Goal: Task Accomplishment & Management: Use online tool/utility

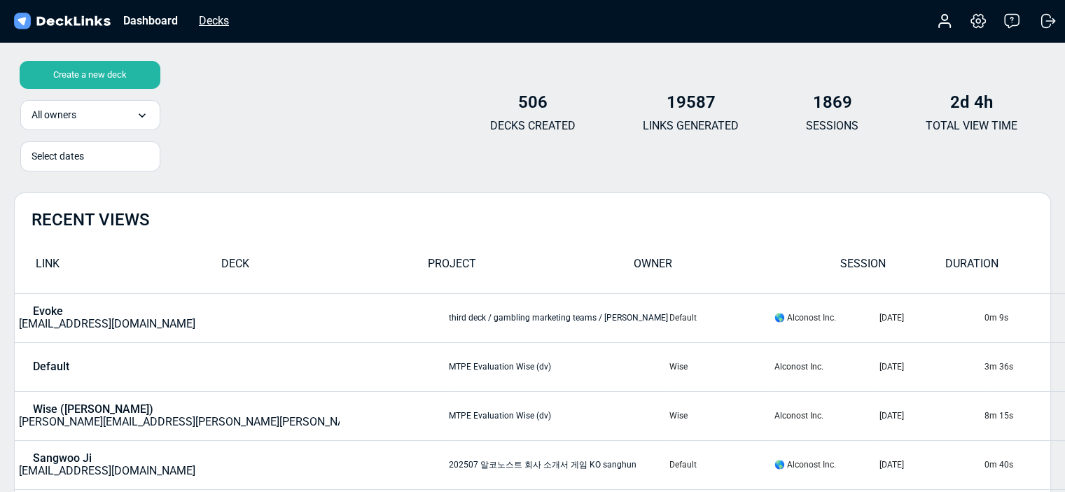
click at [212, 16] on div "Decks" at bounding box center [214, 21] width 44 height 18
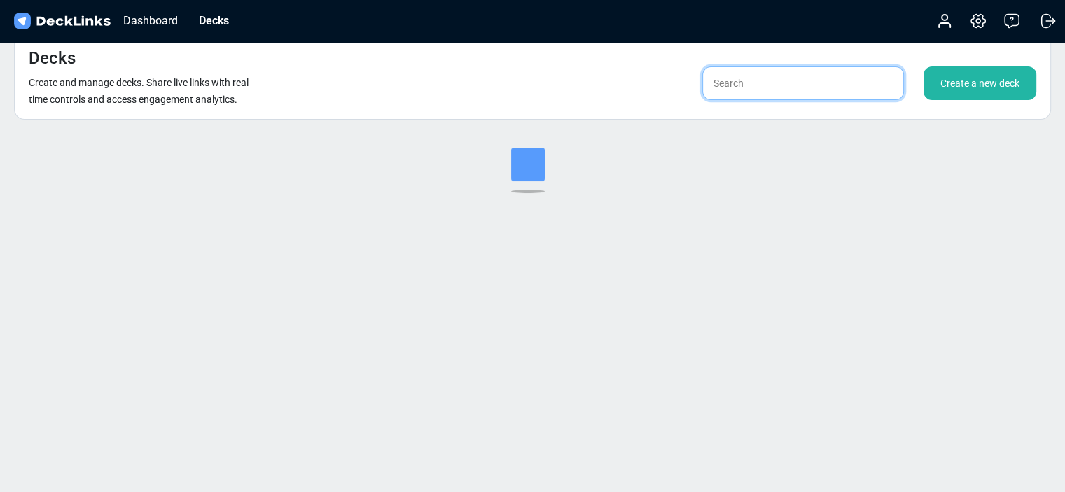
click at [810, 80] on input "text" at bounding box center [803, 84] width 202 height 34
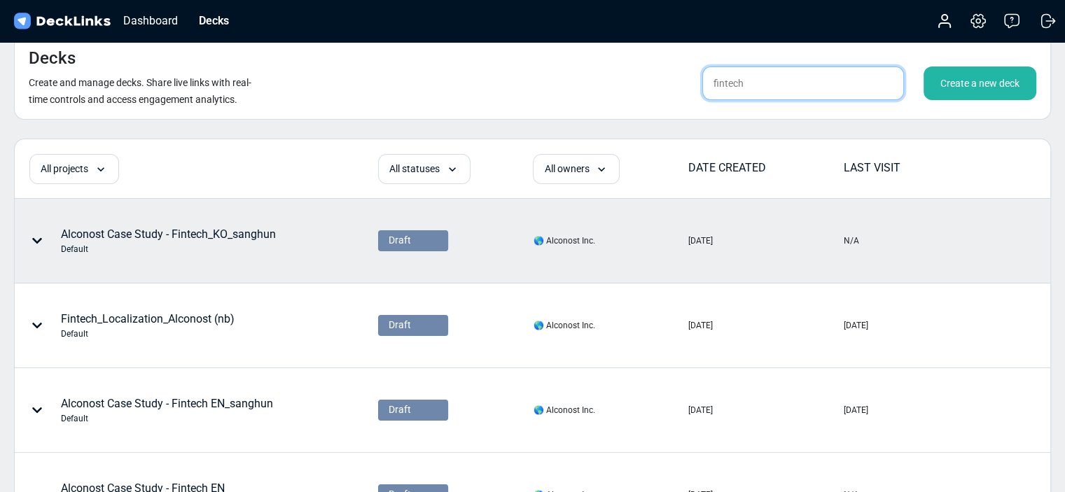
type input "fintech"
click at [261, 271] on div "Alconost Case Study - Fintech_KO_sanghun Default" at bounding box center [195, 241] width 361 height 83
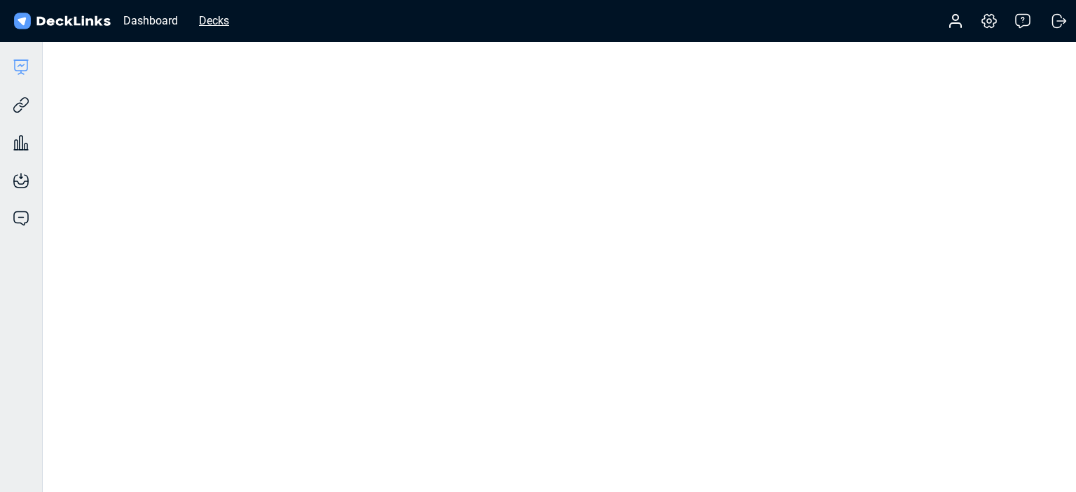
click at [209, 21] on div "Decks" at bounding box center [214, 21] width 44 height 18
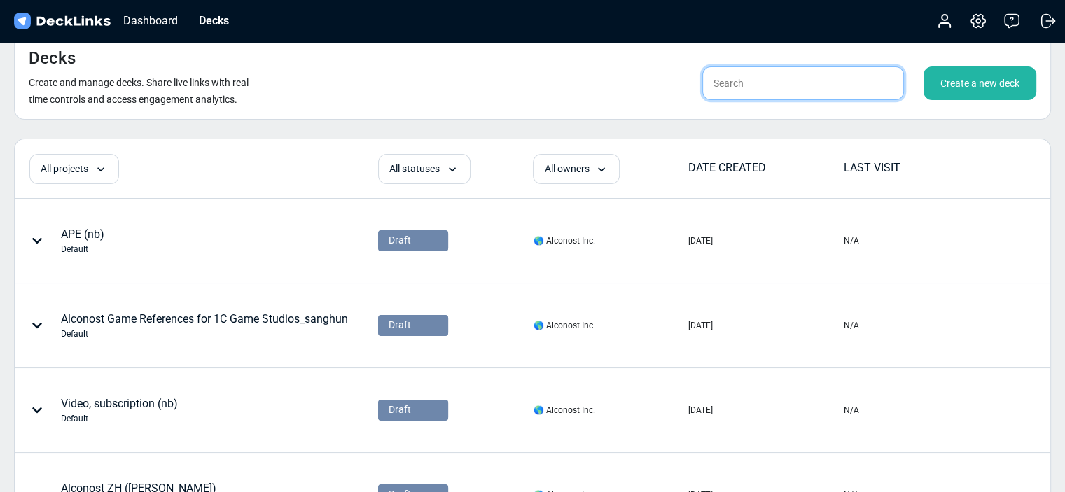
click at [758, 72] on input "text" at bounding box center [803, 84] width 202 height 34
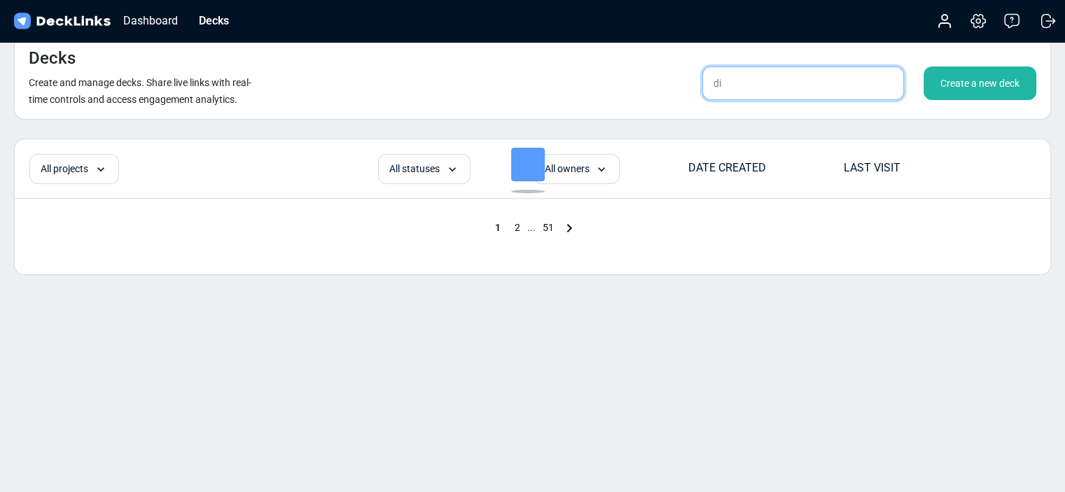
type input "d"
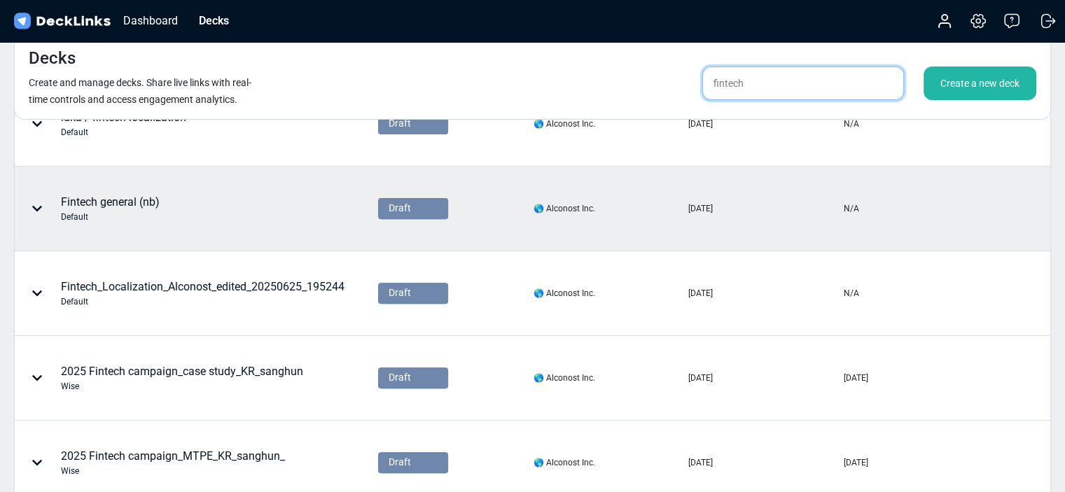
scroll to position [490, 0]
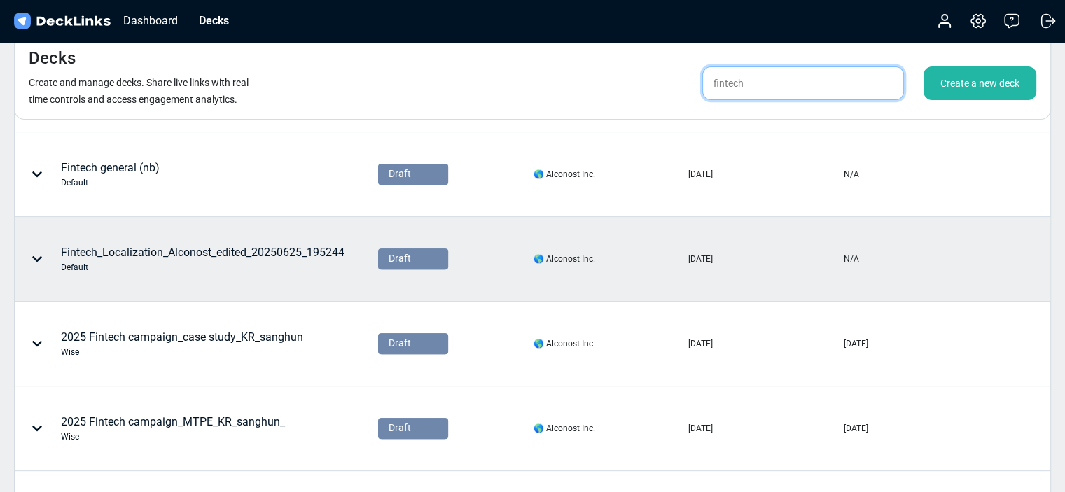
type input "fintech"
click at [140, 247] on div "Fintech_Localization_Alconost_edited_20250625_195244 Default" at bounding box center [203, 258] width 284 height 29
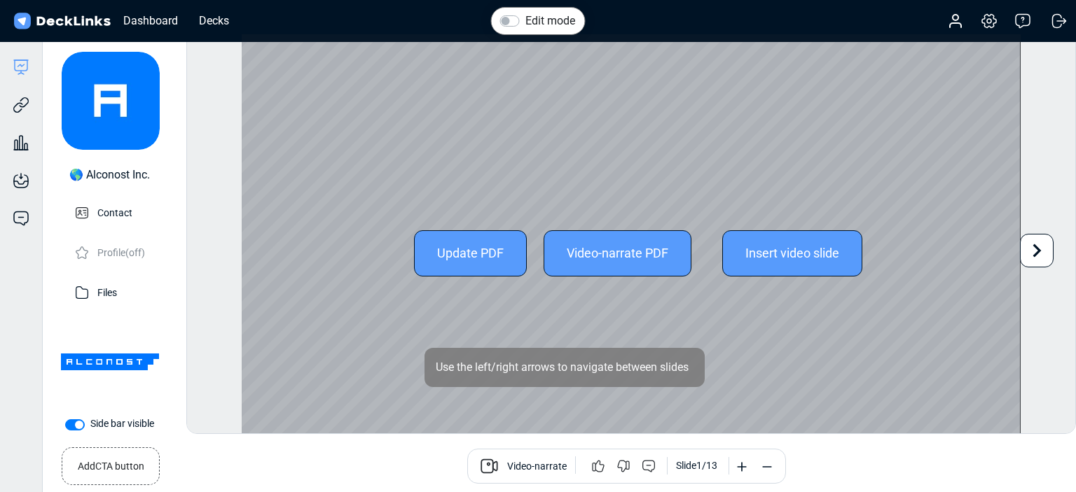
click at [1040, 256] on icon at bounding box center [1036, 250] width 27 height 27
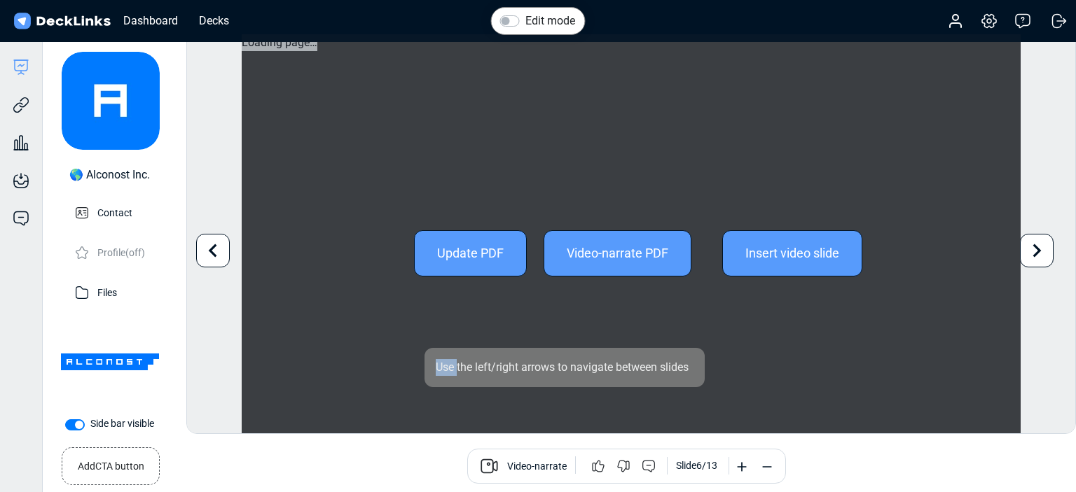
click at [1040, 256] on icon at bounding box center [1036, 250] width 27 height 27
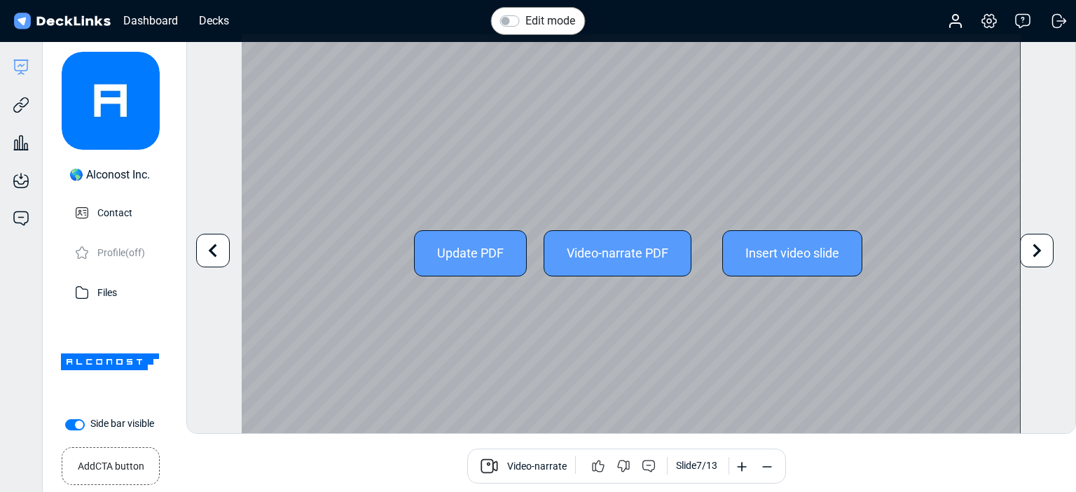
click at [1040, 256] on icon at bounding box center [1036, 250] width 27 height 27
click at [1040, 256] on div "Edit mode Change photo Updating this image will immediately apply to all of you…" at bounding box center [630, 234] width 889 height 401
click at [1037, 254] on icon at bounding box center [1036, 250] width 27 height 27
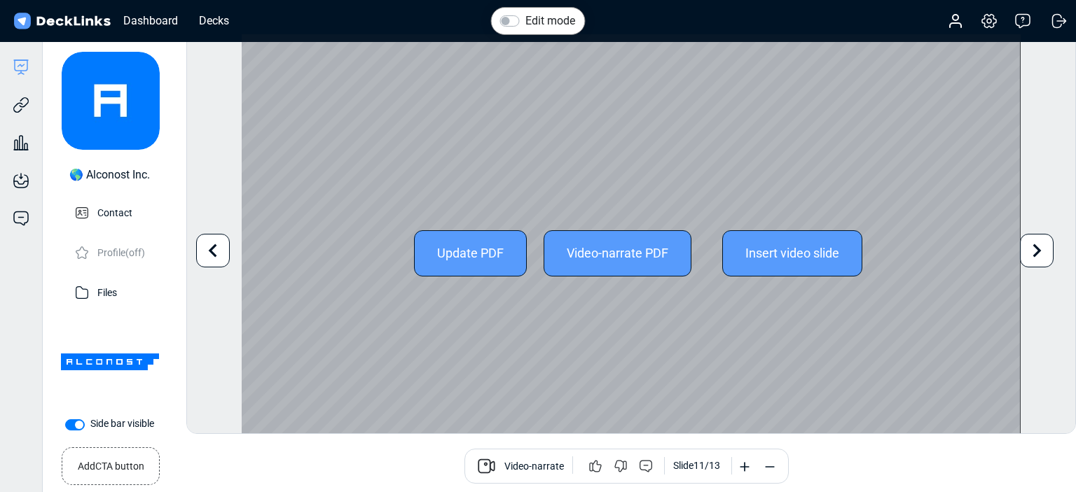
click at [1037, 254] on icon at bounding box center [1036, 250] width 27 height 27
click at [1037, 254] on div "Edit mode Change photo Updating this image will immediately apply to all of you…" at bounding box center [630, 234] width 889 height 401
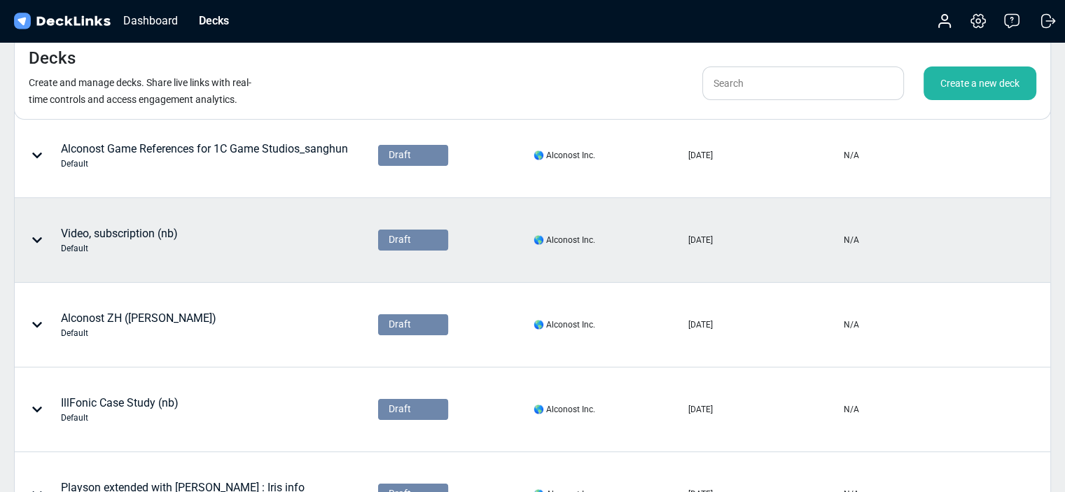
scroll to position [227, 0]
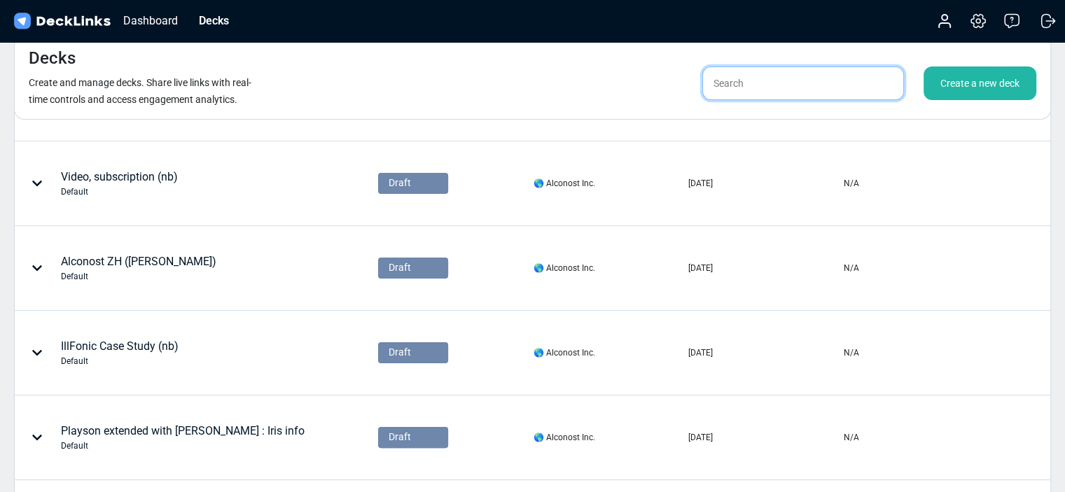
click at [795, 86] on input "text" at bounding box center [803, 84] width 202 height 34
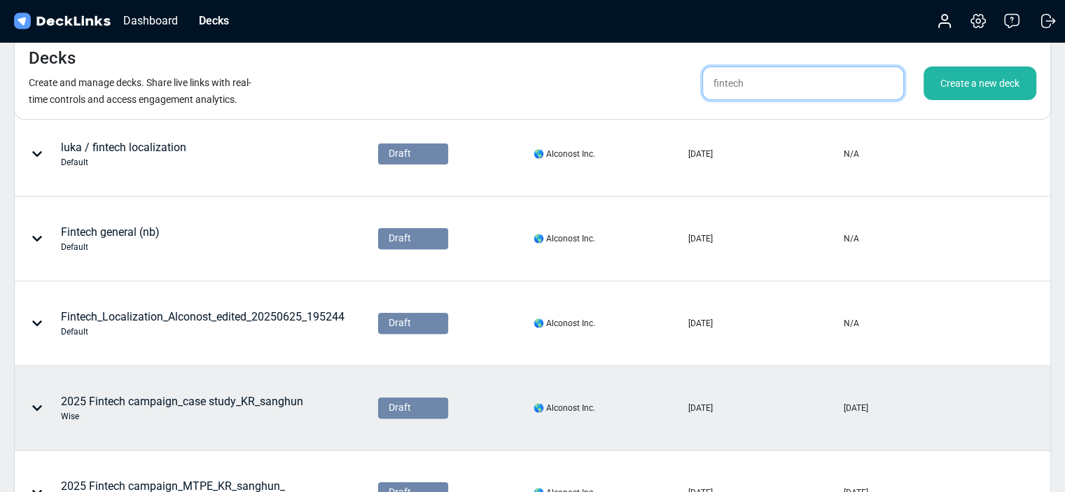
scroll to position [437, 0]
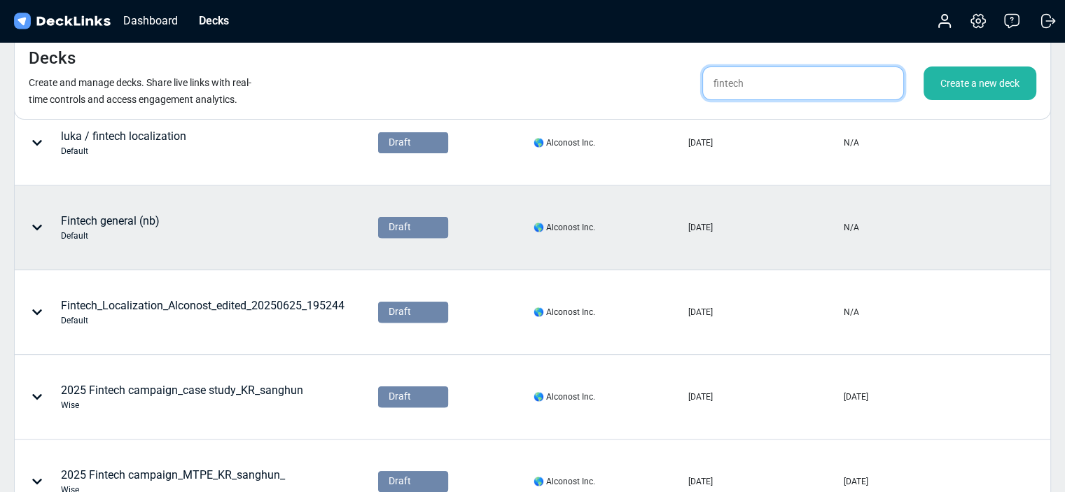
type input "fintech"
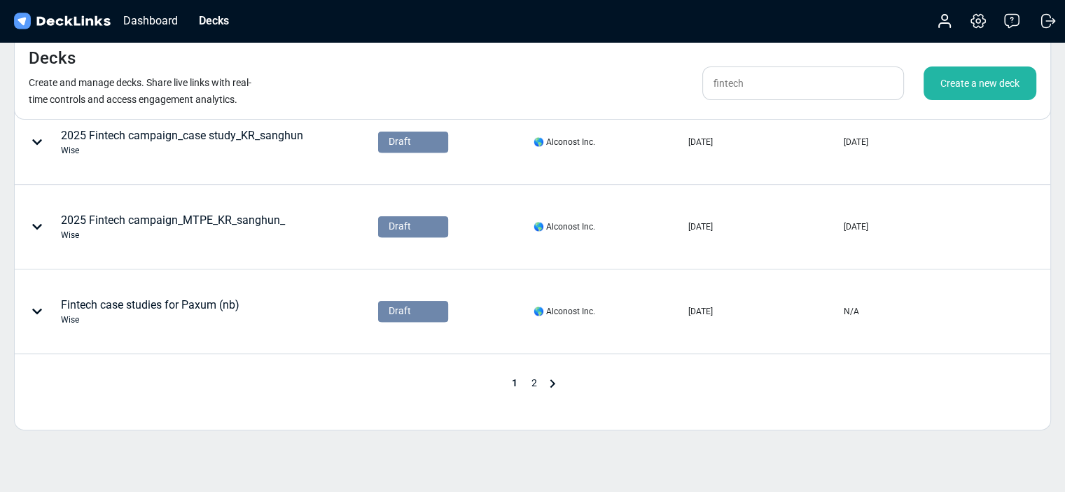
scroll to position [717, 0]
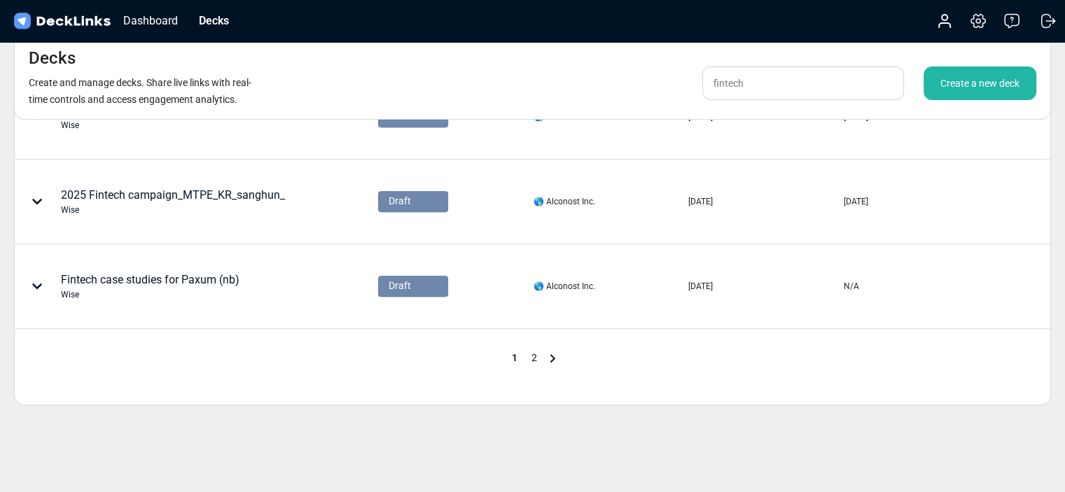
click at [536, 357] on span "2" at bounding box center [534, 357] width 20 height 11
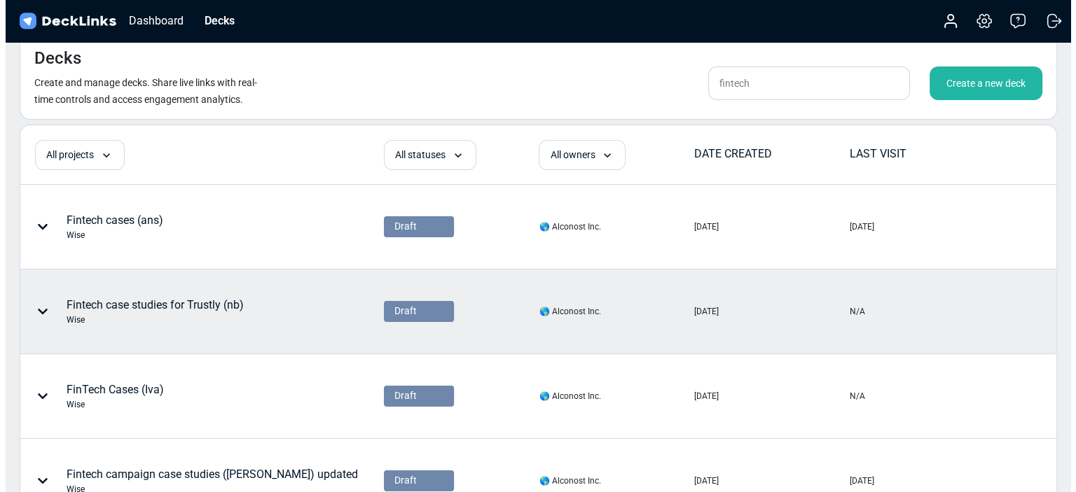
scroll to position [0, 0]
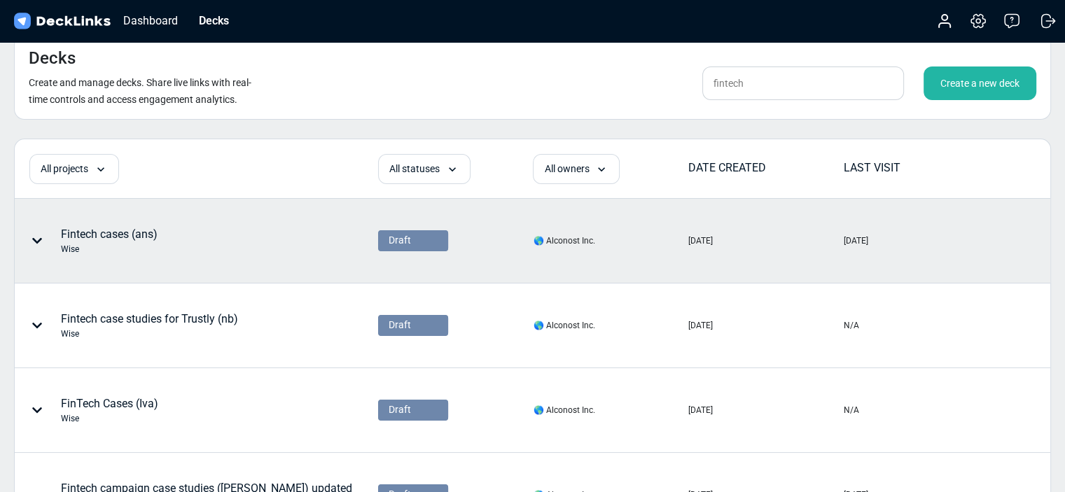
click at [146, 237] on div "Fintech cases (ans) Wise" at bounding box center [109, 240] width 97 height 29
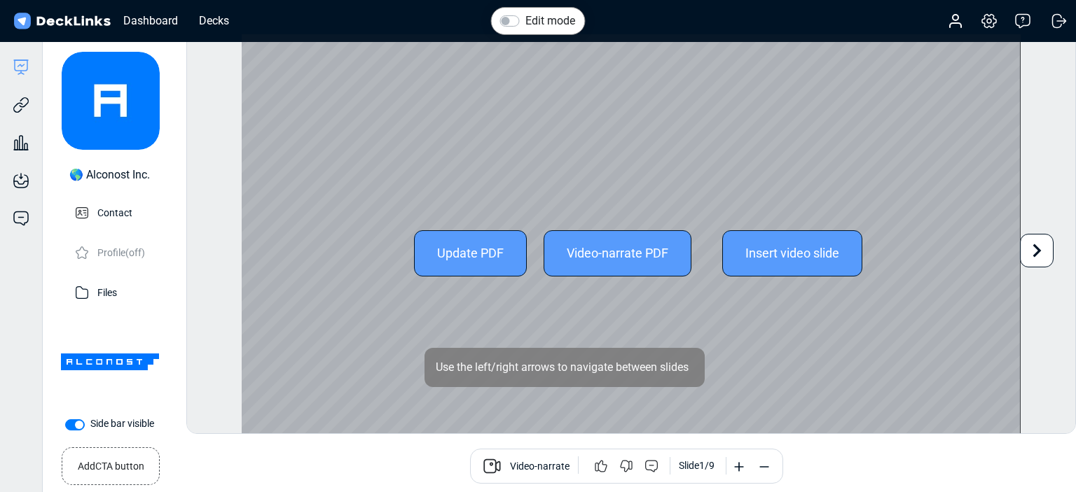
click at [1036, 256] on icon at bounding box center [1036, 250] width 27 height 27
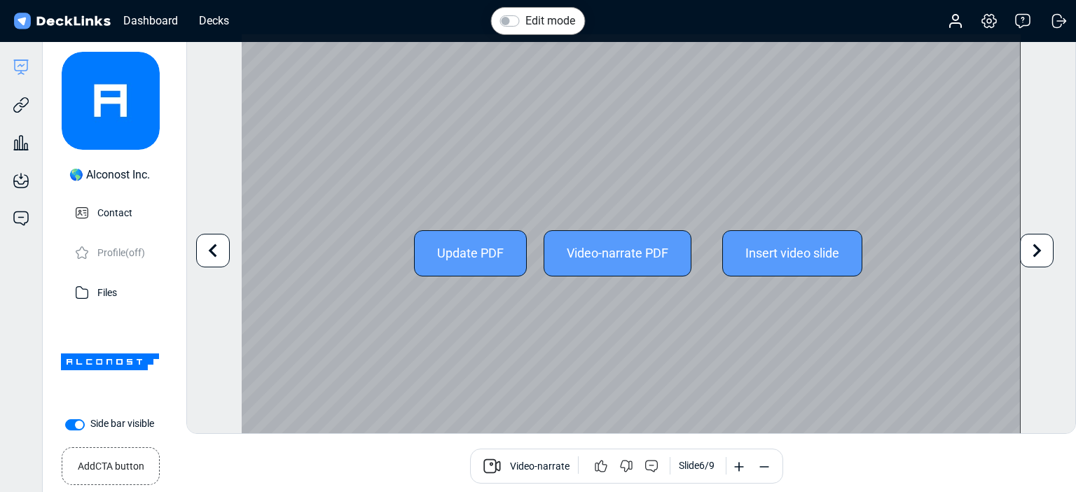
click at [1036, 256] on icon at bounding box center [1036, 250] width 27 height 27
click at [1036, 256] on div "Edit mode Change photo Updating this image will immediately apply to all of you…" at bounding box center [630, 234] width 889 height 401
click at [215, 255] on icon at bounding box center [213, 250] width 8 height 13
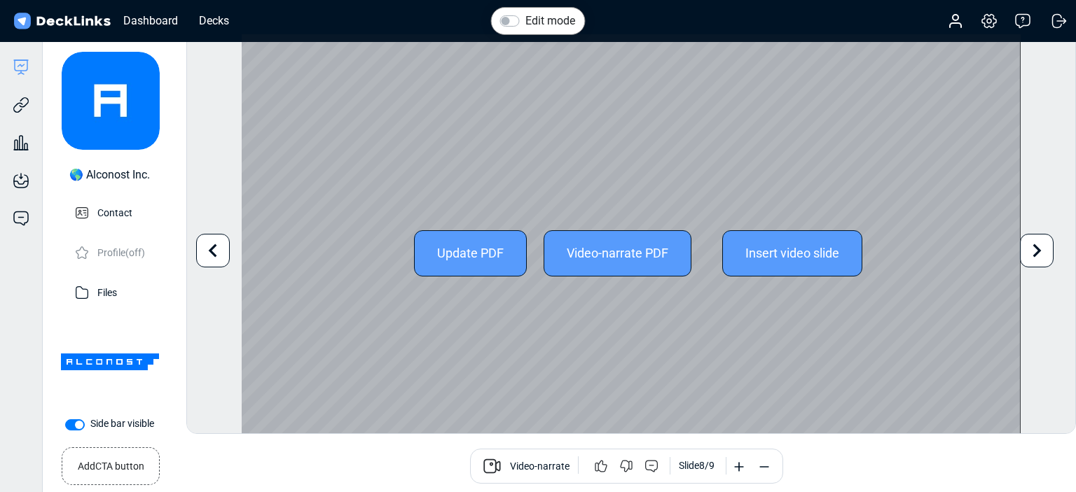
click at [214, 254] on icon at bounding box center [213, 250] width 8 height 13
click at [216, 253] on icon at bounding box center [213, 250] width 27 height 27
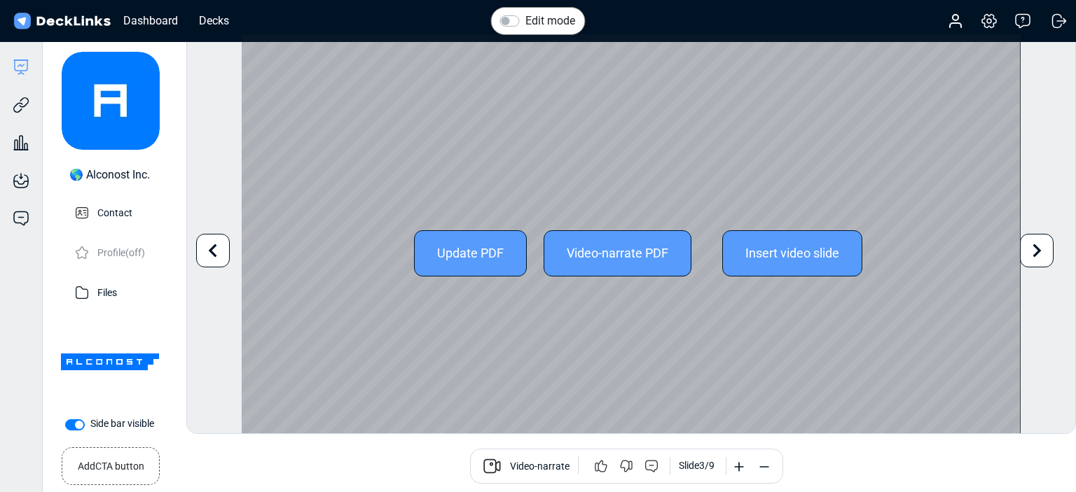
click at [216, 253] on icon at bounding box center [213, 250] width 27 height 27
click at [216, 252] on icon at bounding box center [213, 250] width 27 height 27
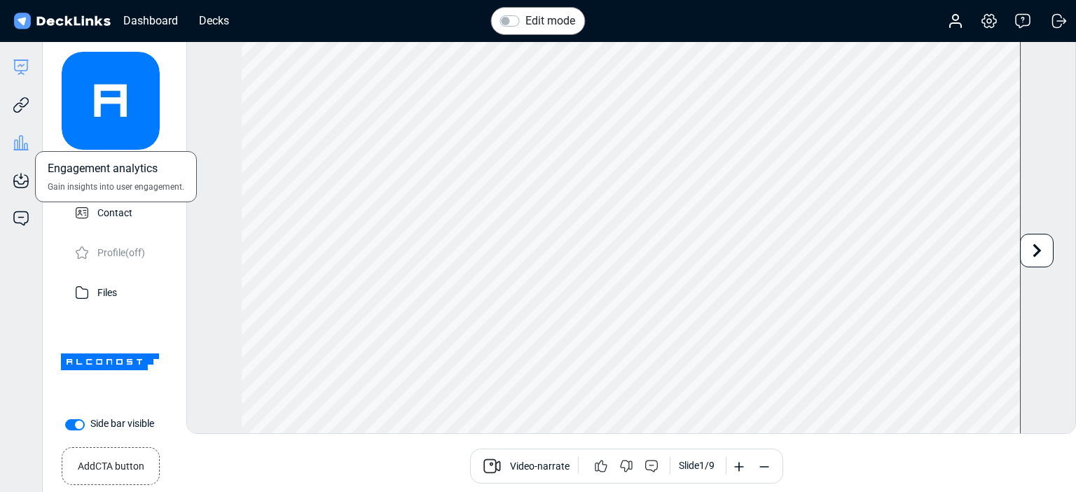
click at [22, 137] on icon at bounding box center [21, 142] width 17 height 17
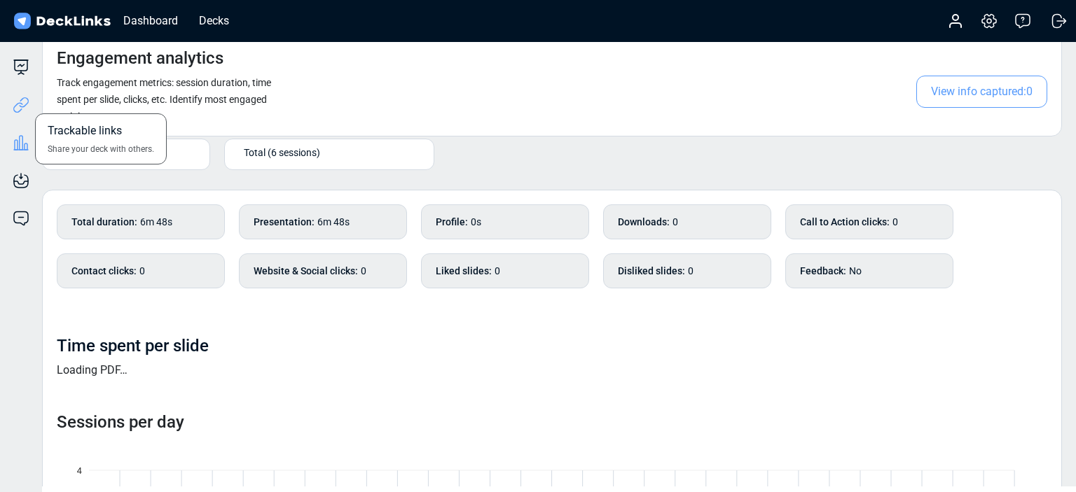
click at [20, 106] on icon at bounding box center [24, 102] width 10 height 11
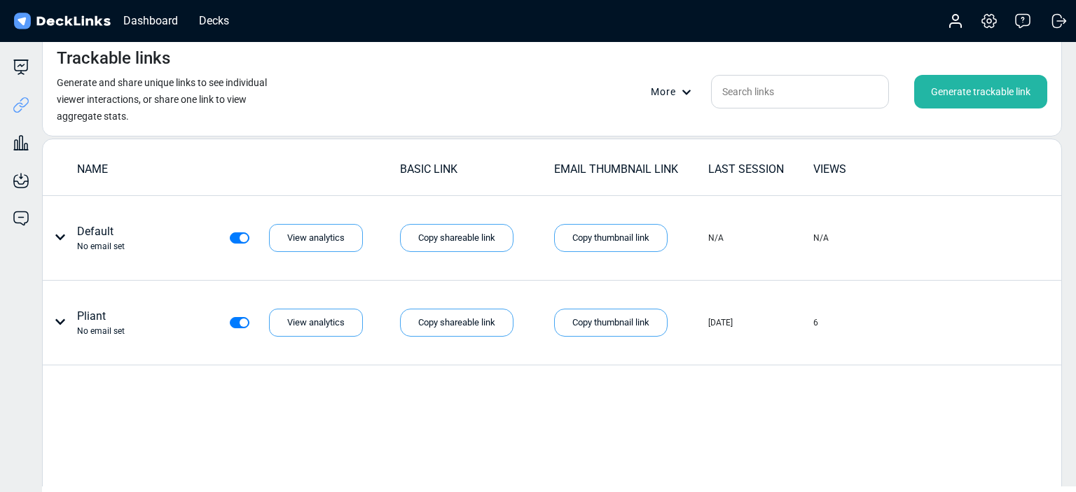
click at [994, 92] on div "Generate trackable link" at bounding box center [980, 92] width 133 height 34
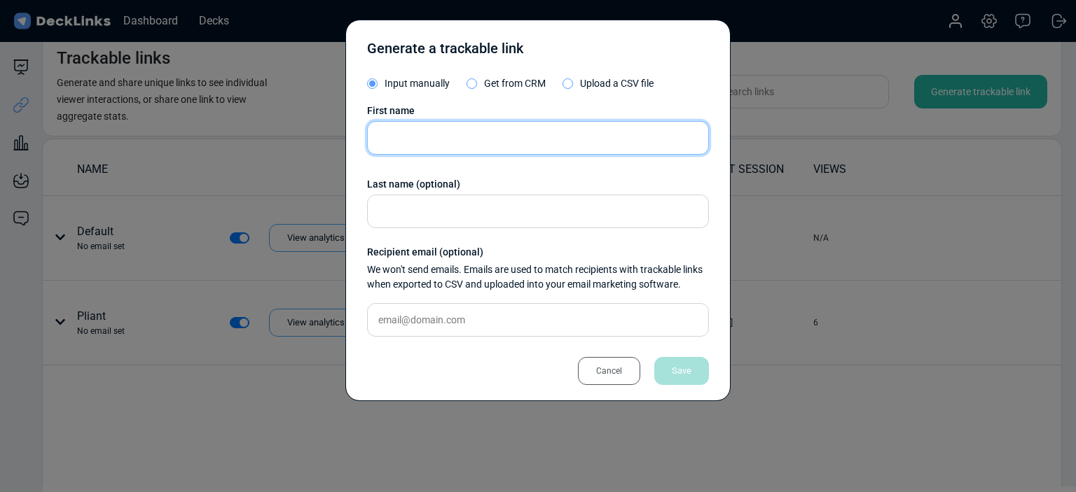
click at [559, 125] on input "text" at bounding box center [538, 138] width 342 height 34
type input "Cardlay"
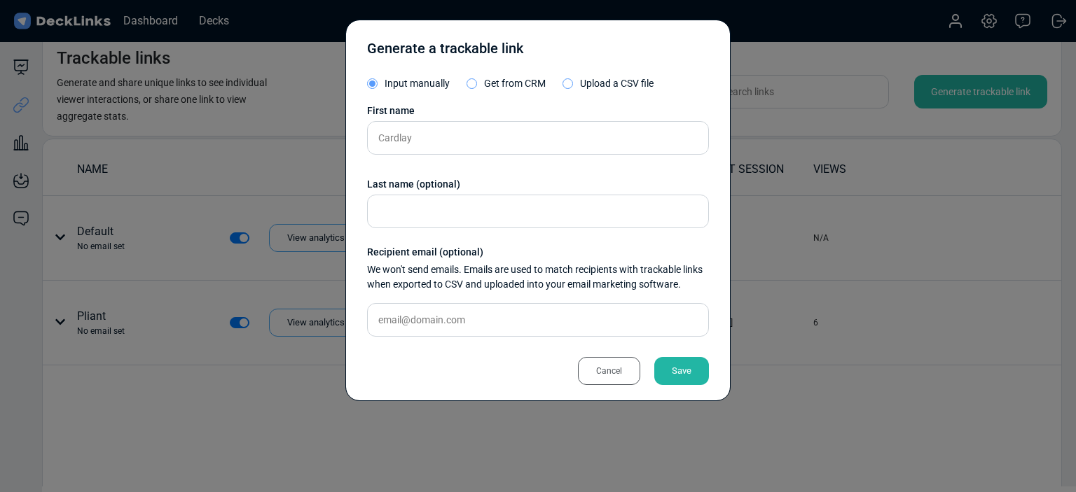
drag, startPoint x: 686, startPoint y: 369, endPoint x: 667, endPoint y: 355, distance: 24.1
click at [686, 368] on div "Save" at bounding box center [681, 371] width 55 height 28
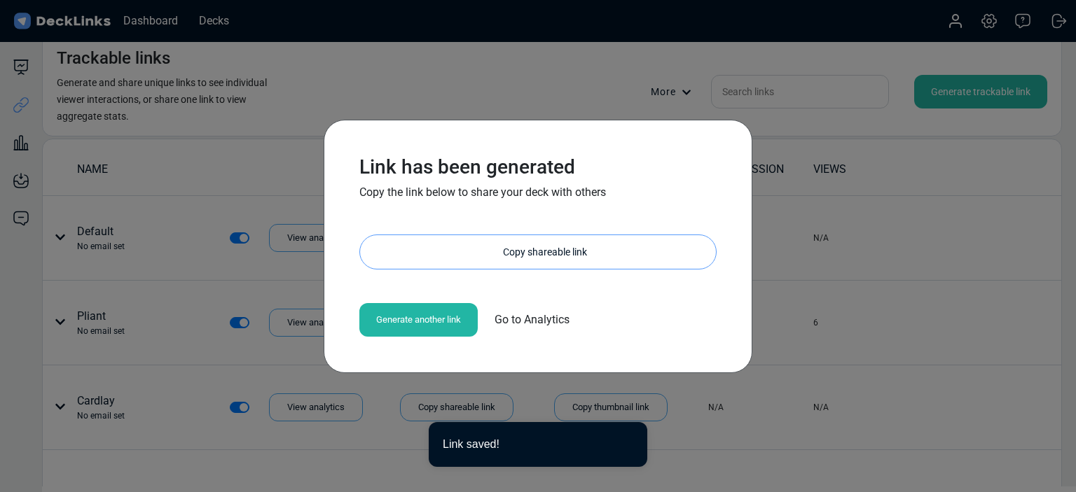
drag, startPoint x: 547, startPoint y: 260, endPoint x: 480, endPoint y: 198, distance: 91.7
click at [547, 260] on div "Copy shareable link" at bounding box center [545, 252] width 342 height 34
